Goal: Task Accomplishment & Management: Manage account settings

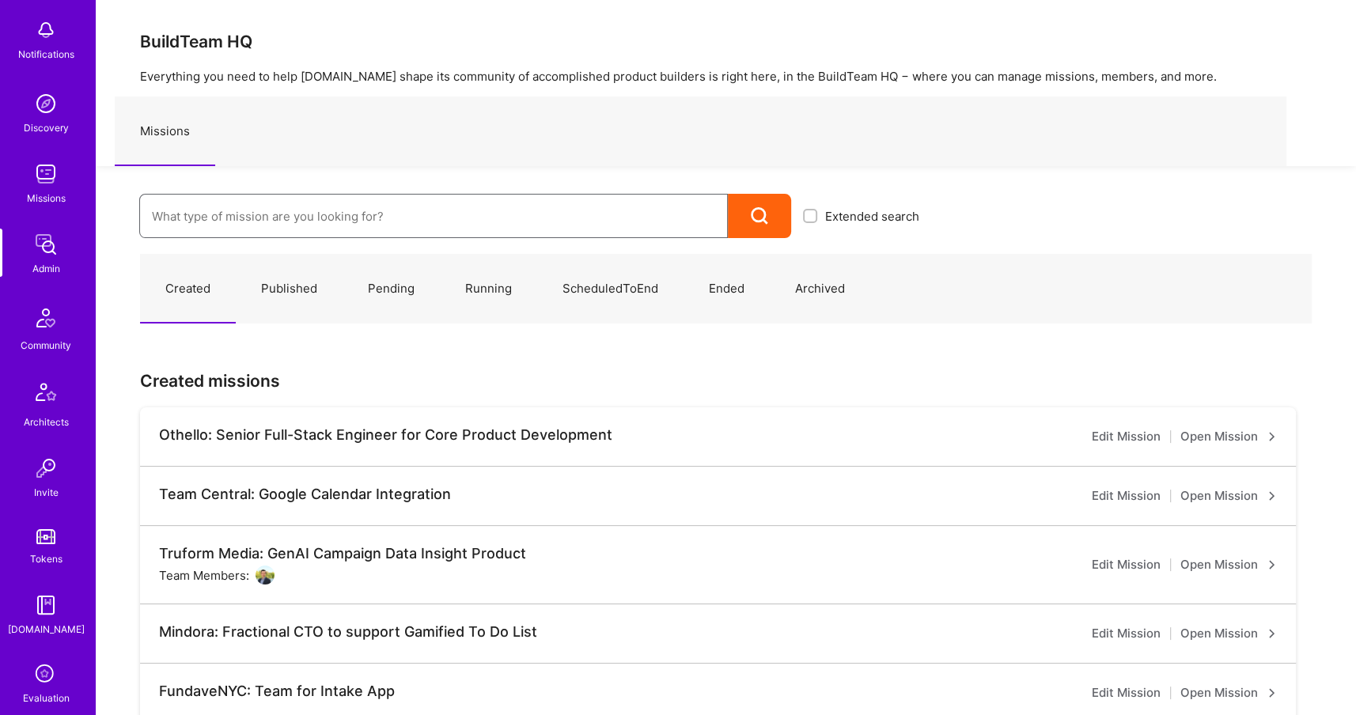
scroll to position [80, 0]
click at [55, 660] on icon at bounding box center [46, 672] width 30 height 30
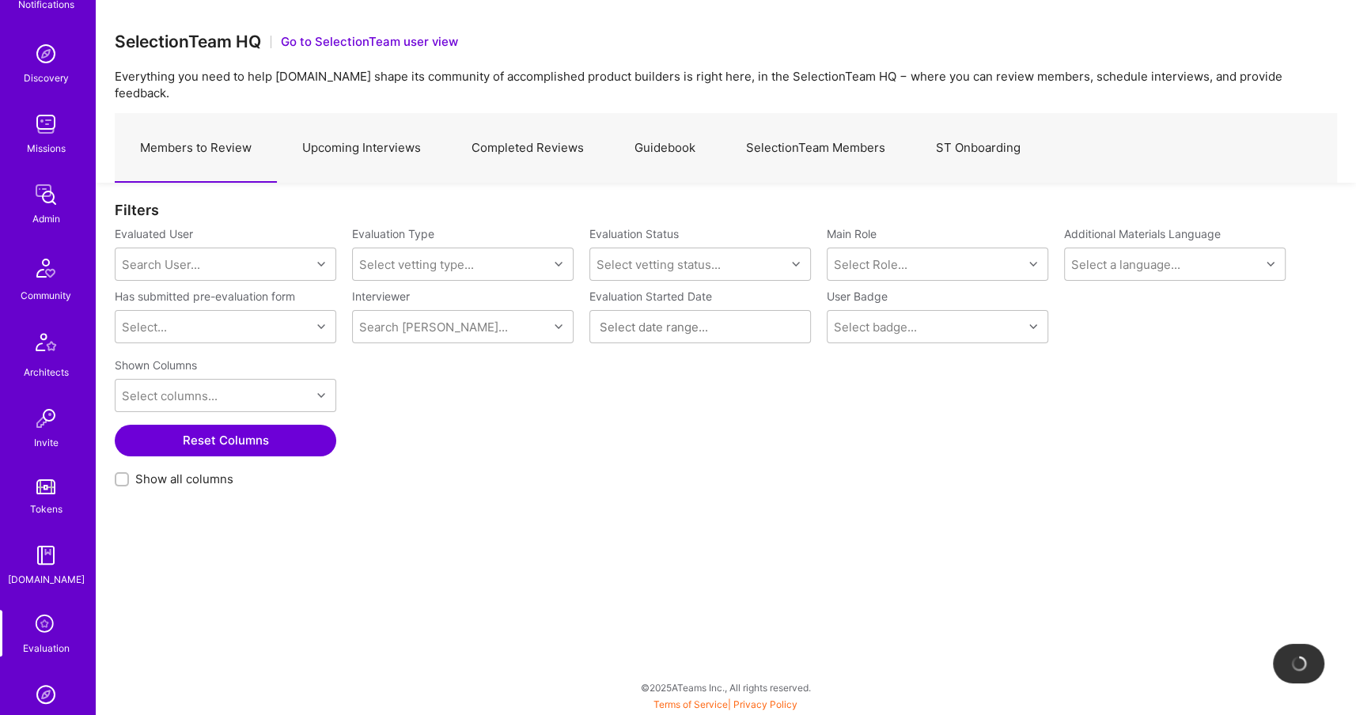
scroll to position [212, 0]
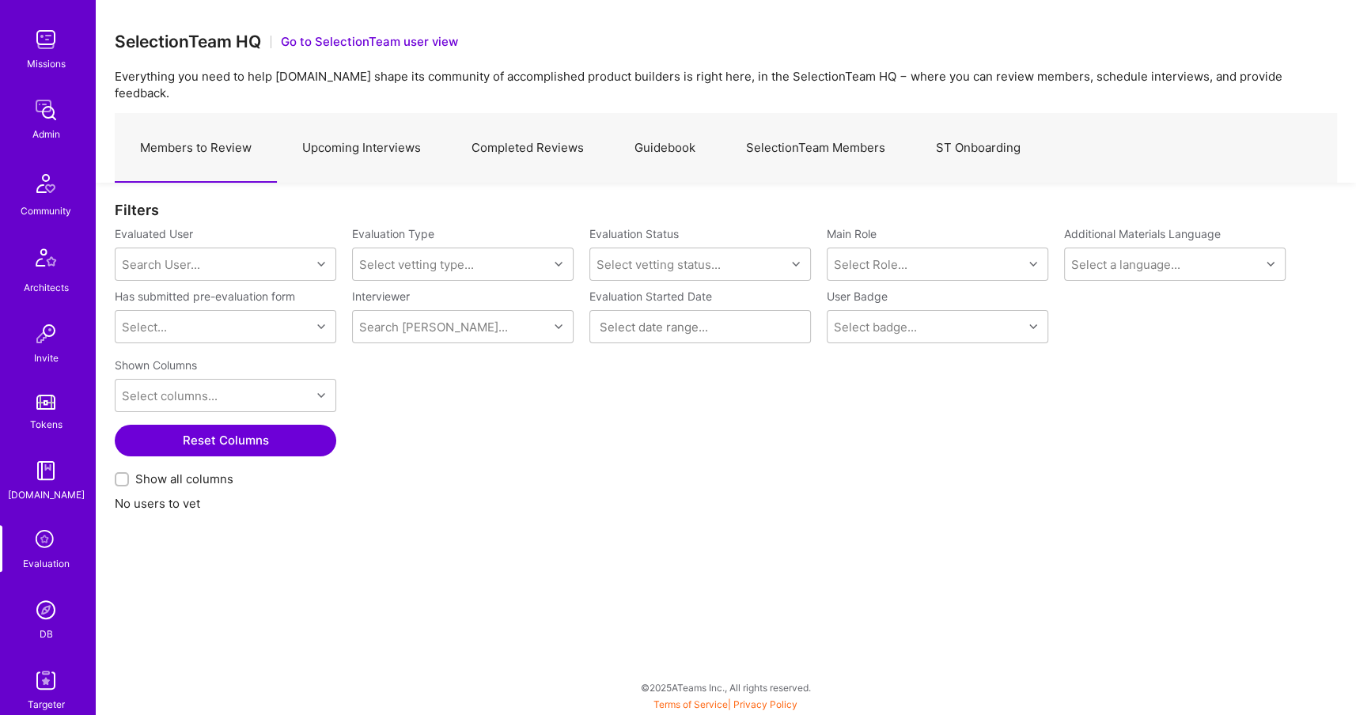
click at [55, 617] on img at bounding box center [46, 610] width 32 height 32
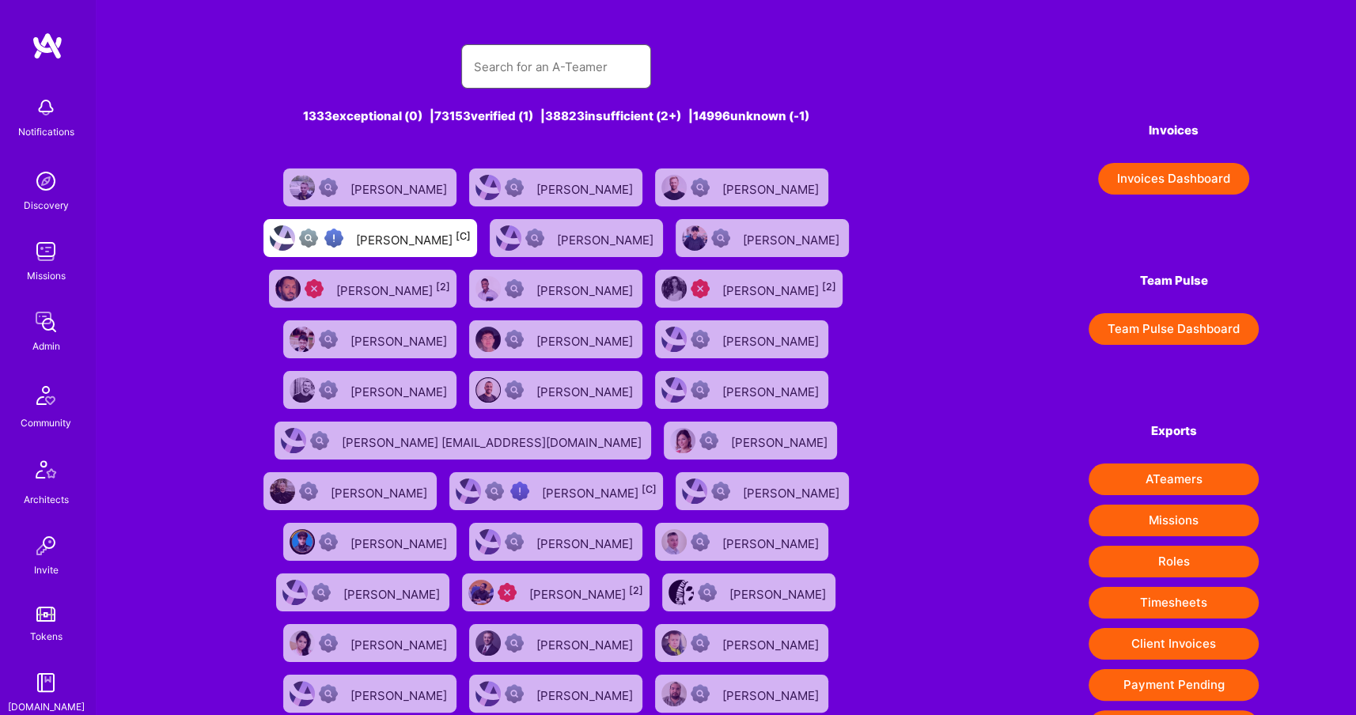
click at [525, 52] on input "text" at bounding box center [556, 67] width 165 height 40
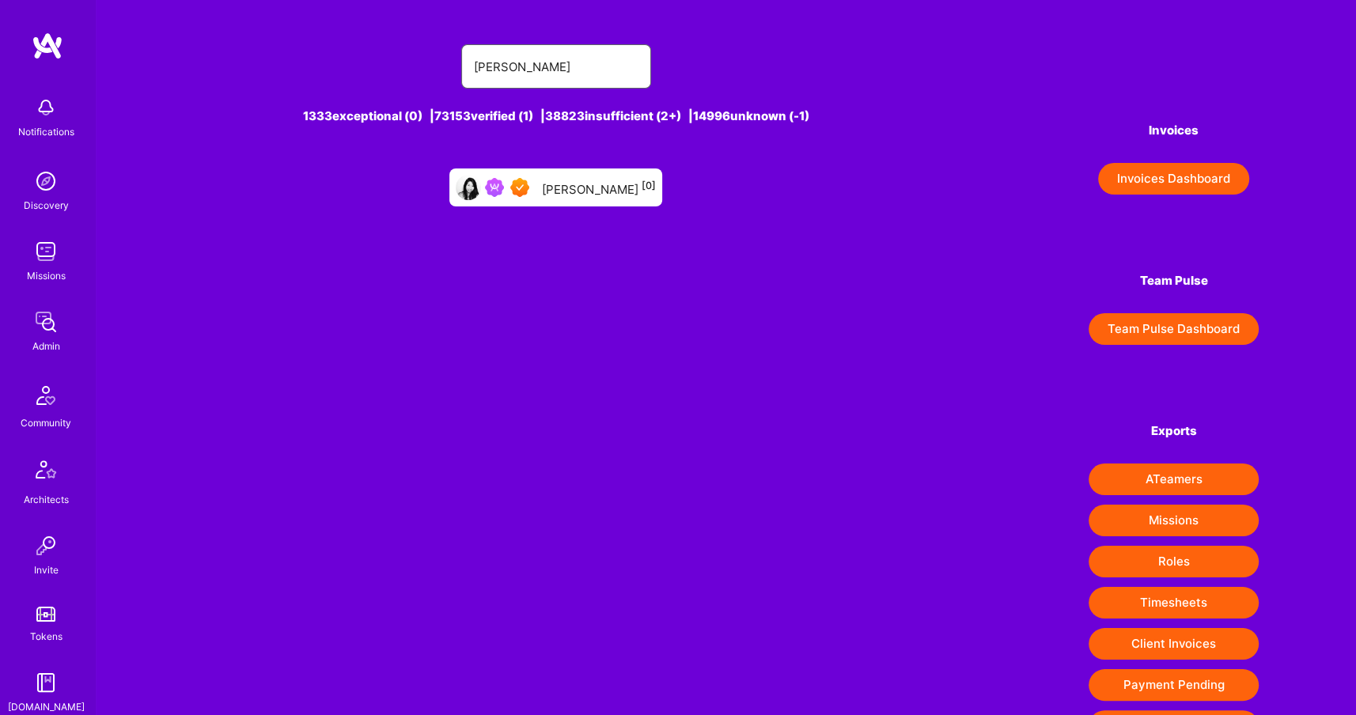
type input "[PERSON_NAME]"
click at [566, 187] on div "[PERSON_NAME] [0]" at bounding box center [599, 187] width 114 height 21
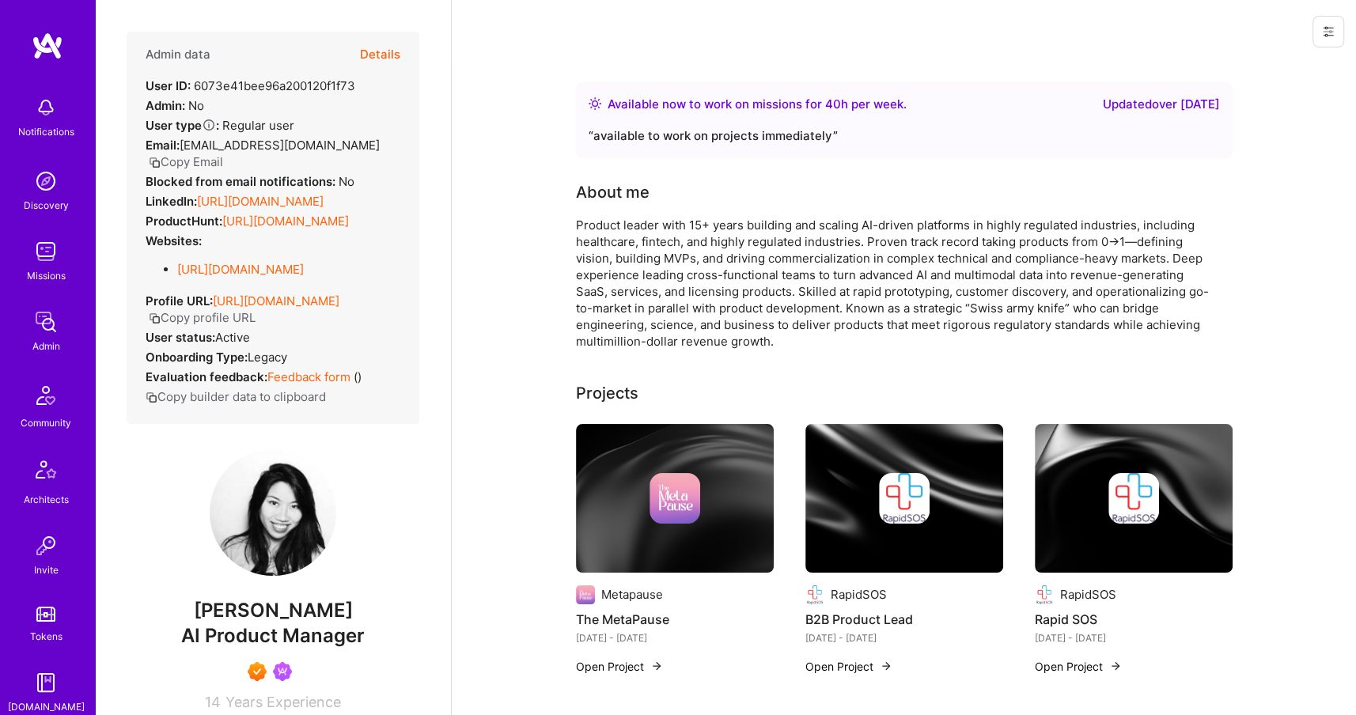
click at [223, 153] on button "Copy Email" at bounding box center [186, 161] width 74 height 17
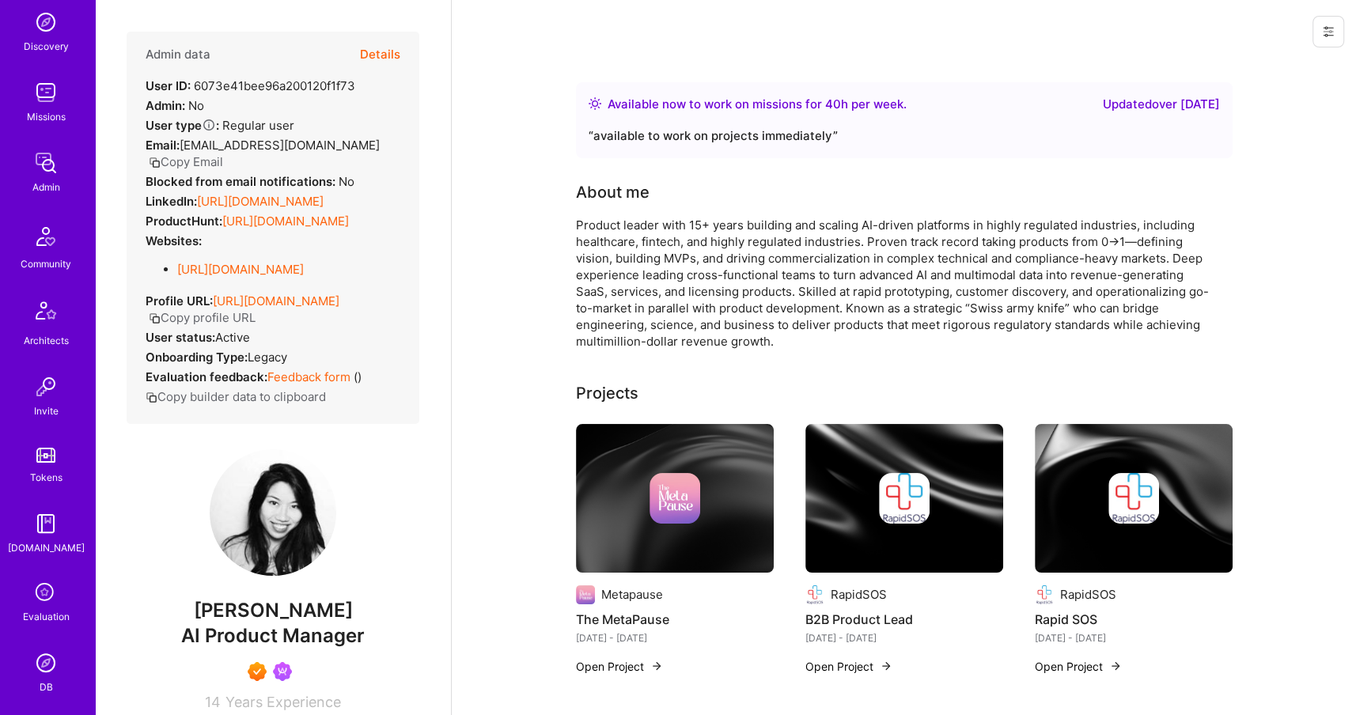
click at [38, 176] on img at bounding box center [46, 163] width 32 height 32
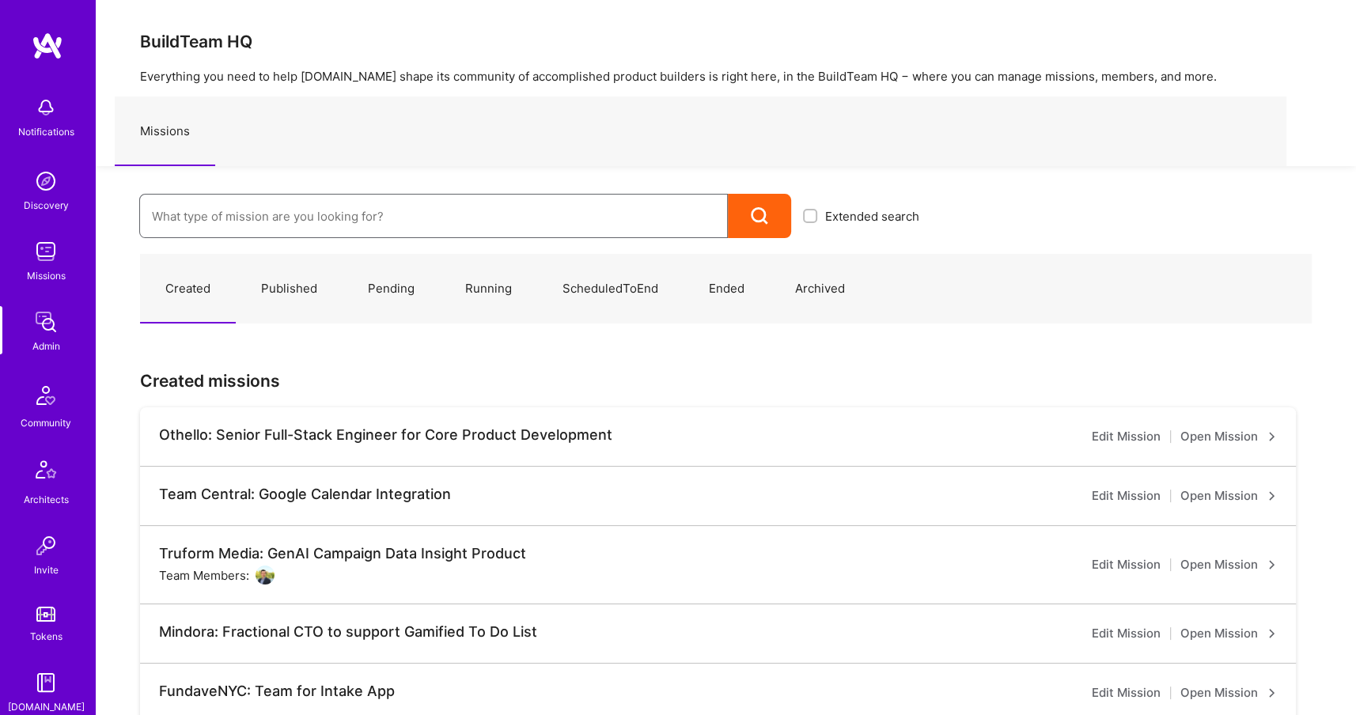
click at [413, 209] on input at bounding box center [433, 216] width 563 height 40
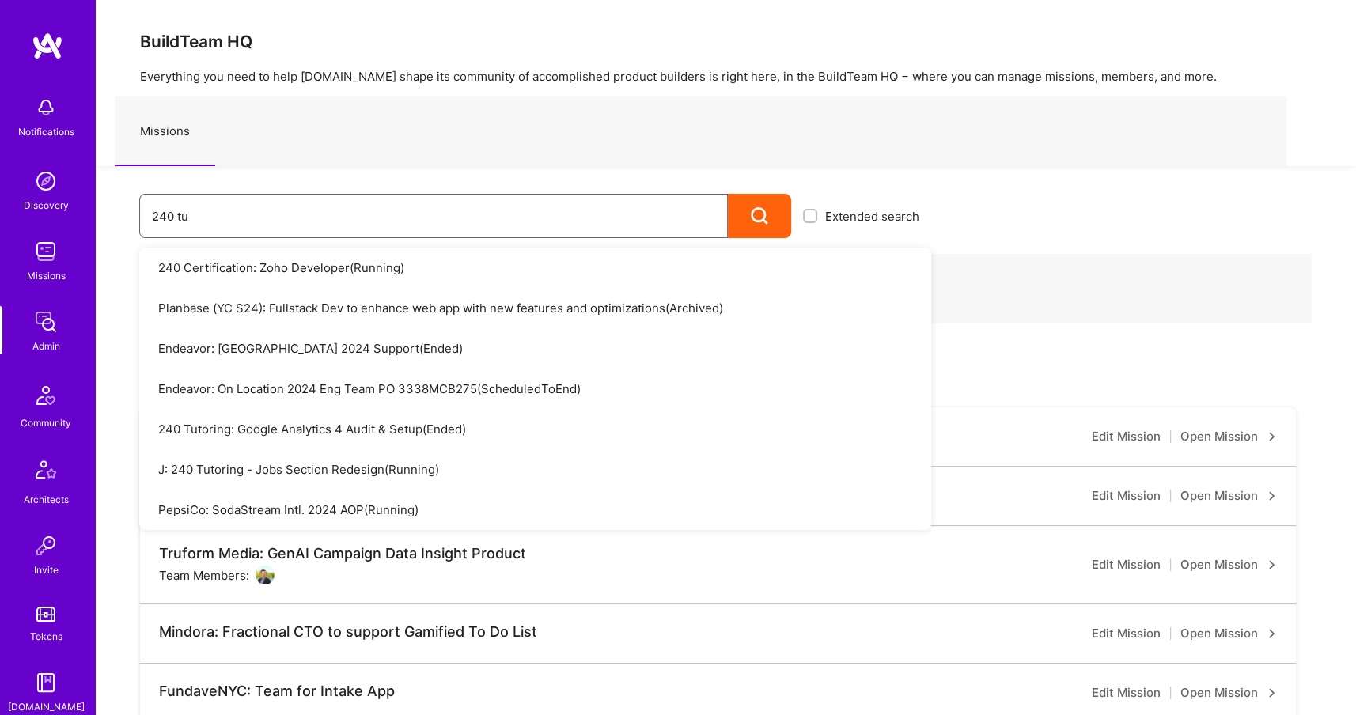
type input "240 tut"
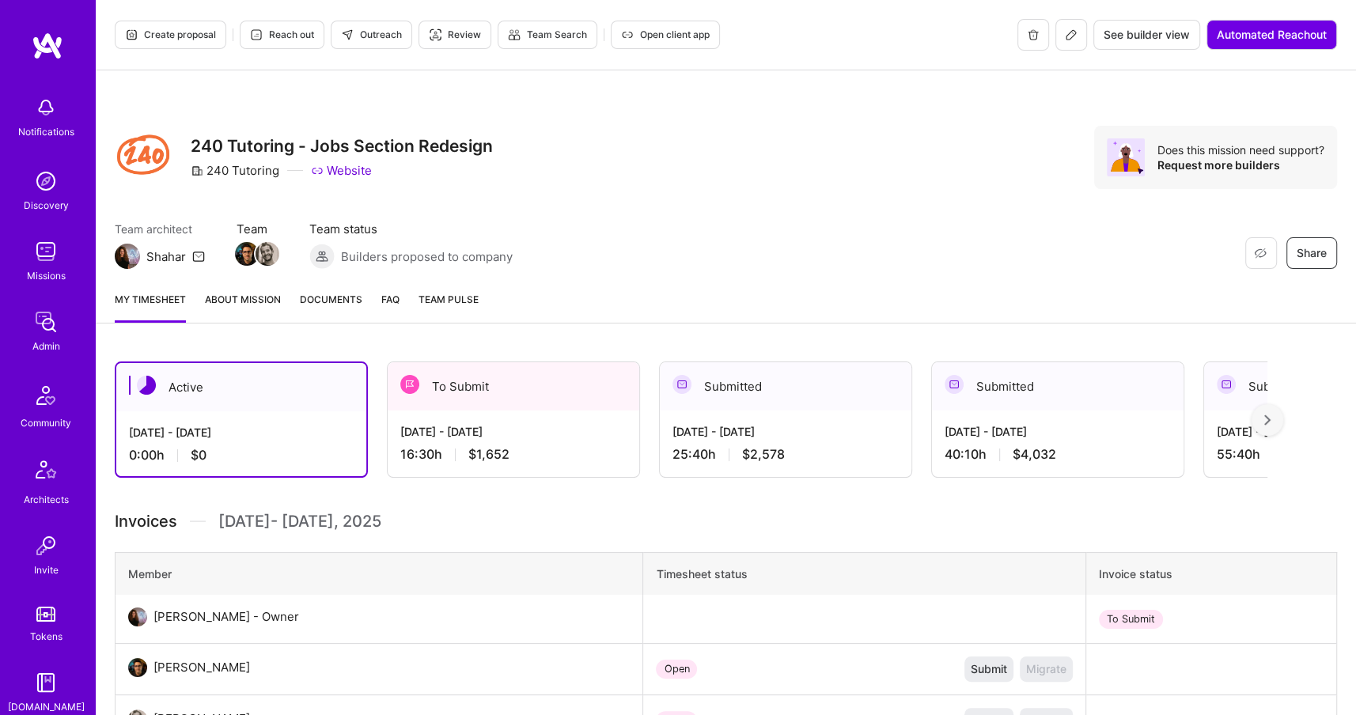
click at [1073, 37] on icon at bounding box center [1071, 34] width 13 height 13
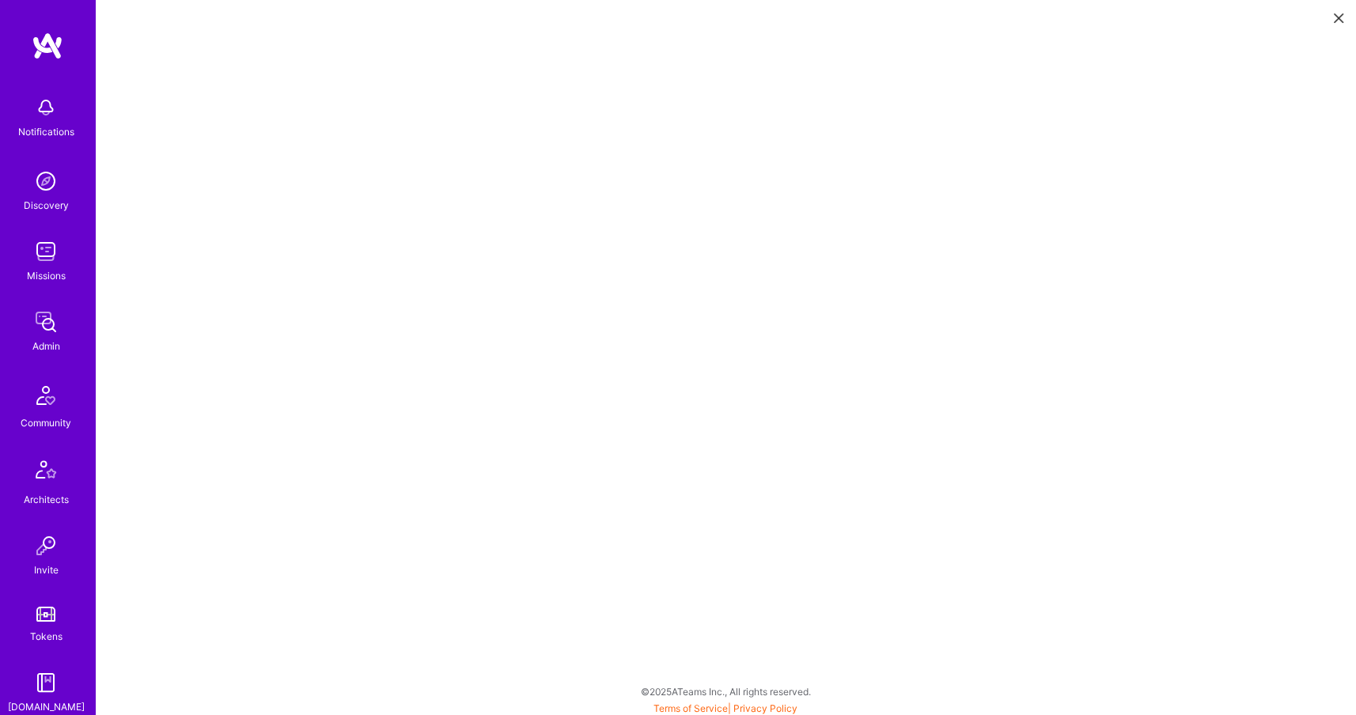
scroll to position [4, 0]
click at [35, 328] on img at bounding box center [46, 322] width 32 height 32
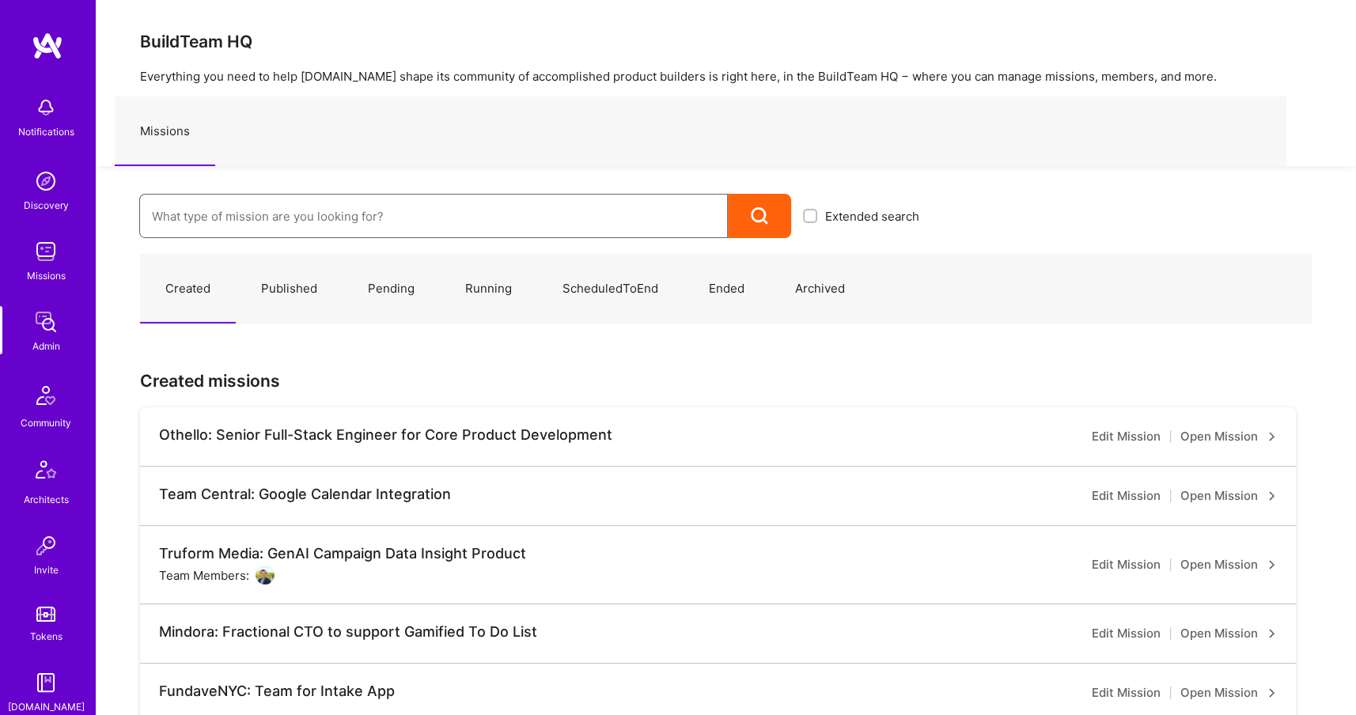
click at [400, 229] on input at bounding box center [433, 216] width 563 height 40
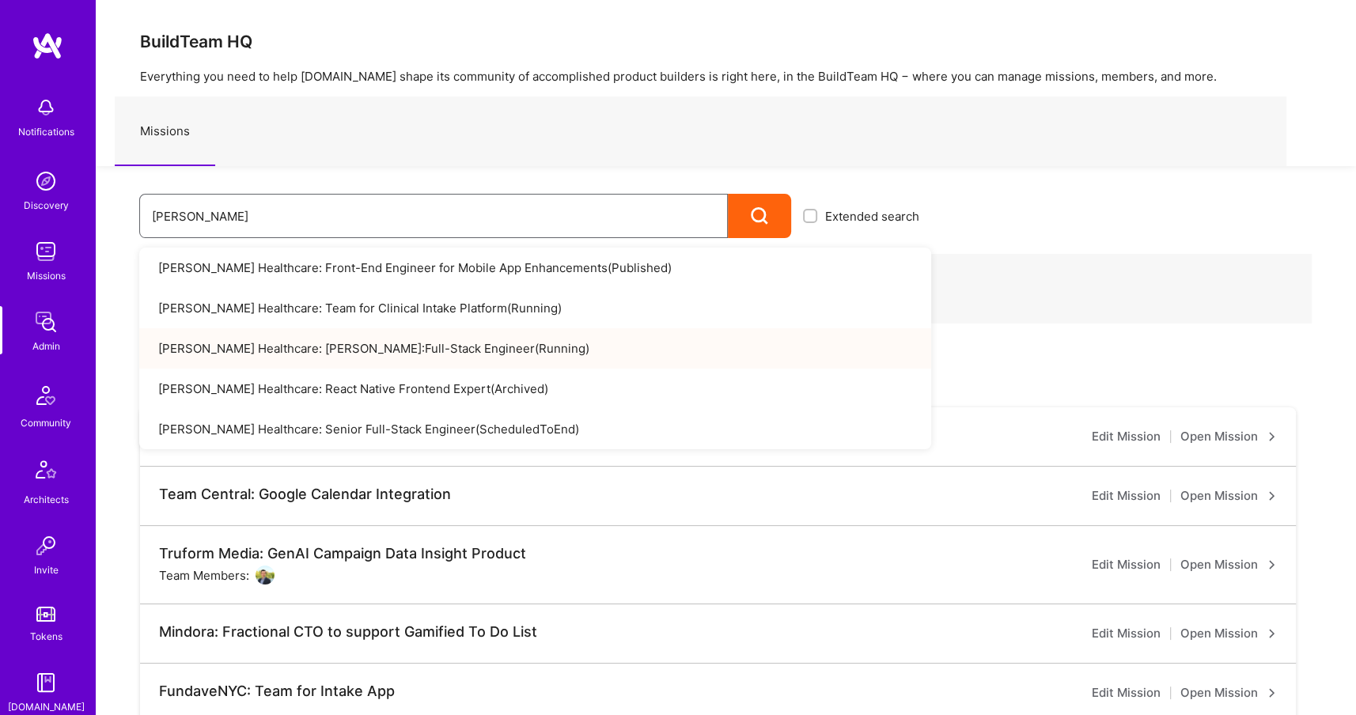
type input "[PERSON_NAME]"
click at [491, 303] on link "[PERSON_NAME] Healthcare: Team for Clinical Intake Platform ( Running )" at bounding box center [535, 308] width 792 height 40
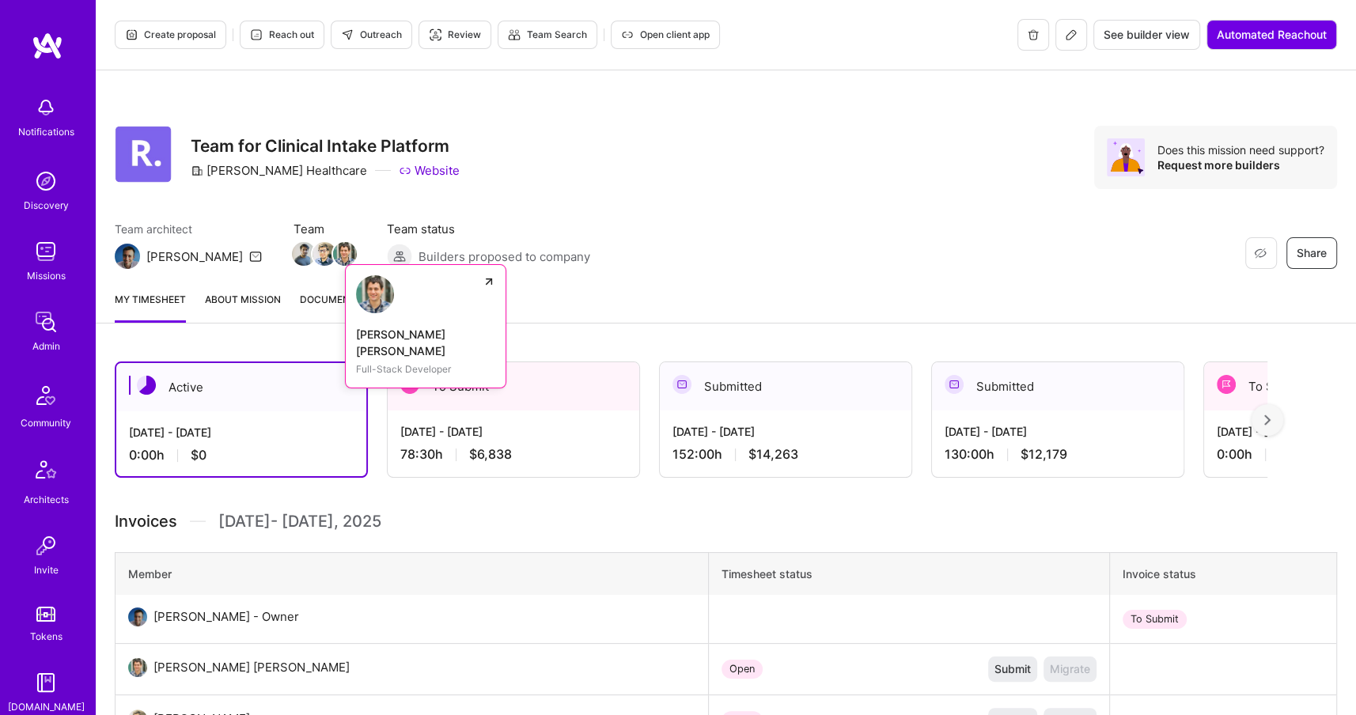
click at [333, 256] on img at bounding box center [345, 254] width 24 height 24
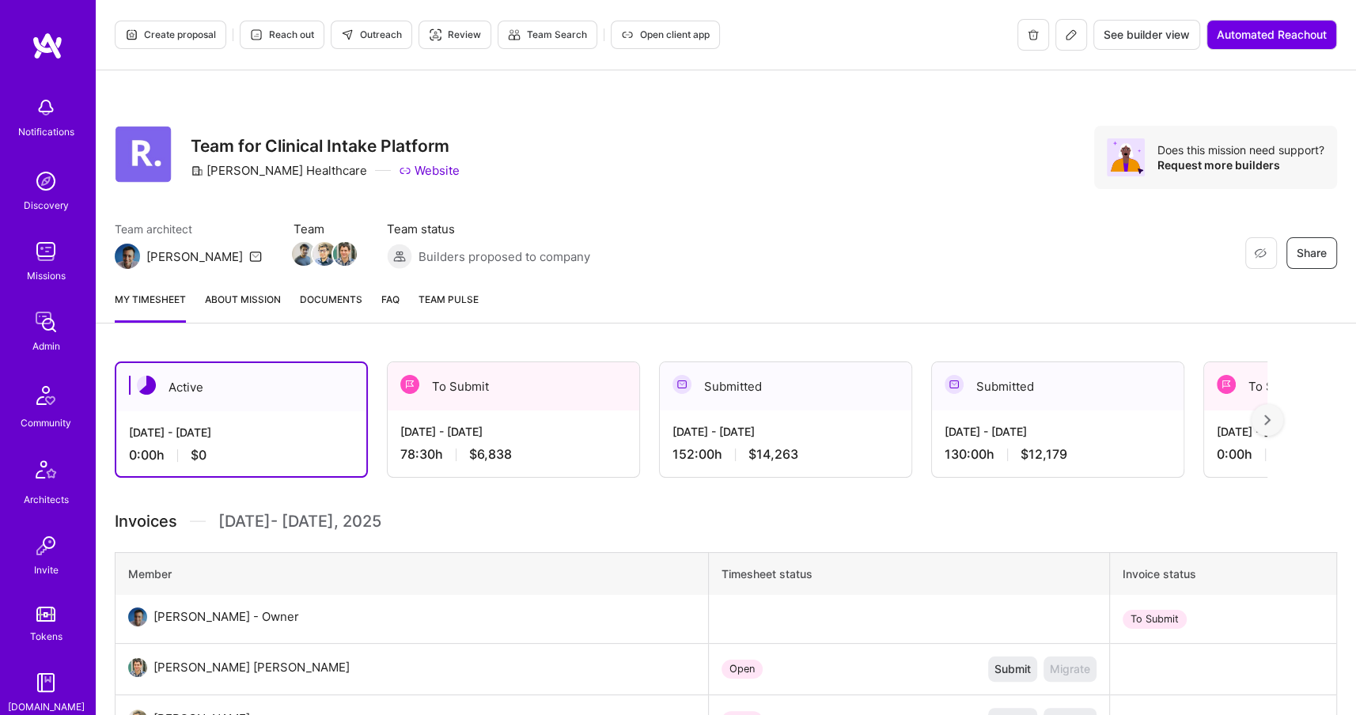
click at [1066, 37] on icon at bounding box center [1070, 34] width 9 height 9
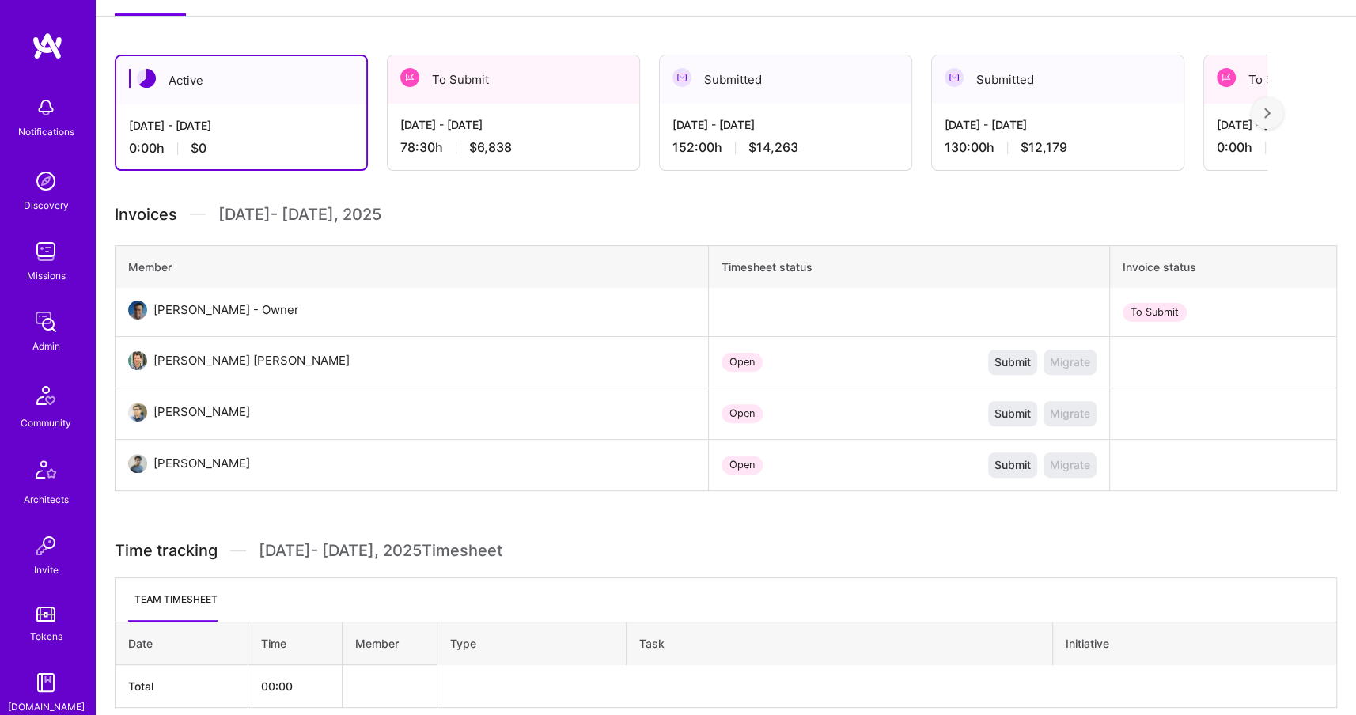
scroll to position [374, 0]
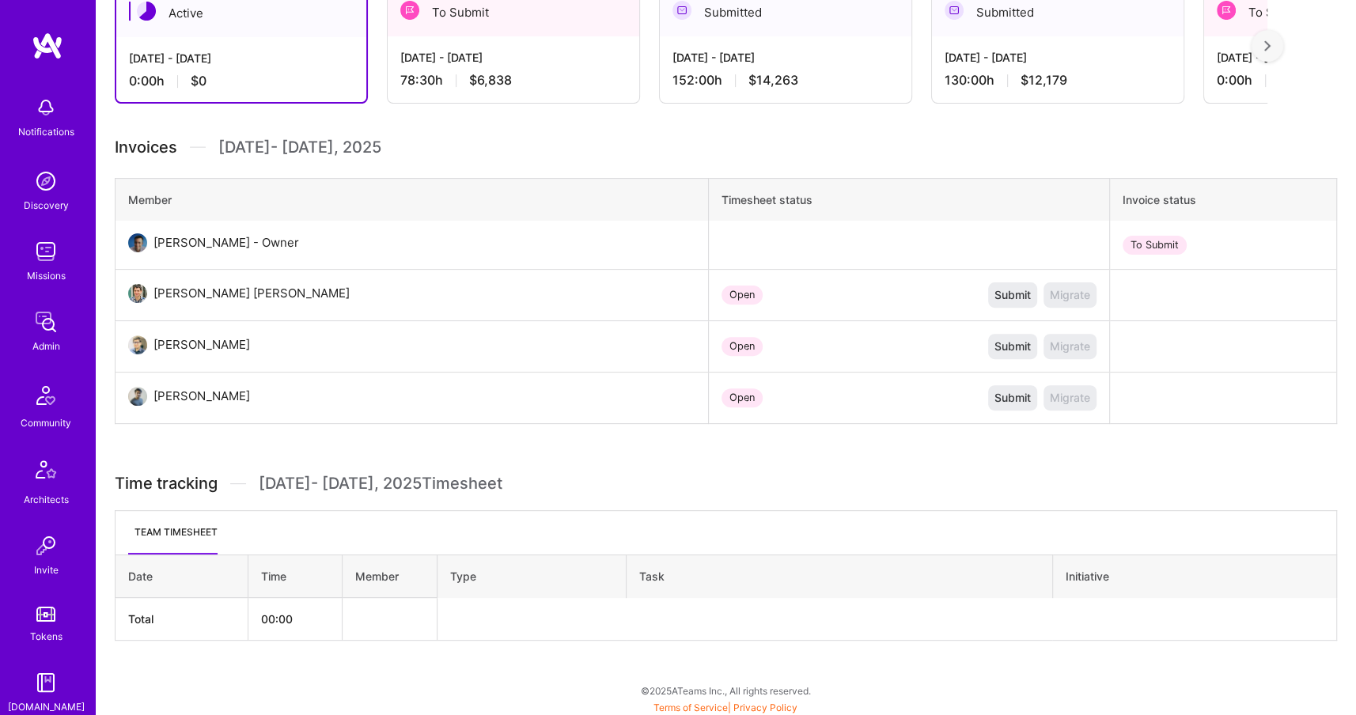
click at [54, 350] on div "Admin" at bounding box center [46, 346] width 28 height 17
